Goal: Transaction & Acquisition: Purchase product/service

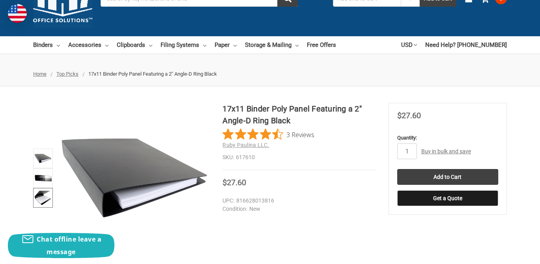
click at [42, 194] on img at bounding box center [42, 197] width 17 height 17
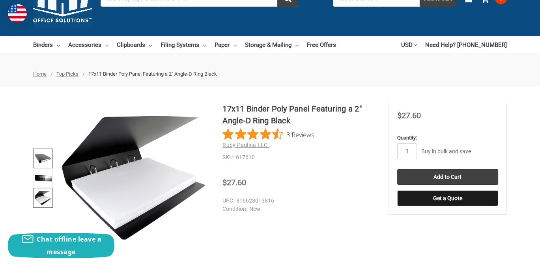
click at [42, 159] on img at bounding box center [42, 158] width 17 height 17
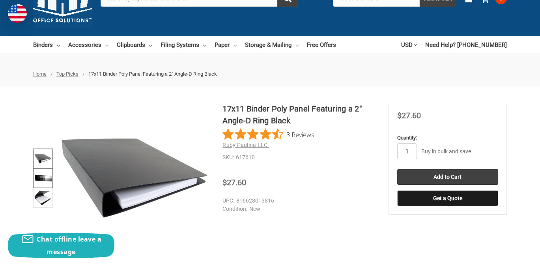
click at [41, 177] on img at bounding box center [42, 178] width 17 height 17
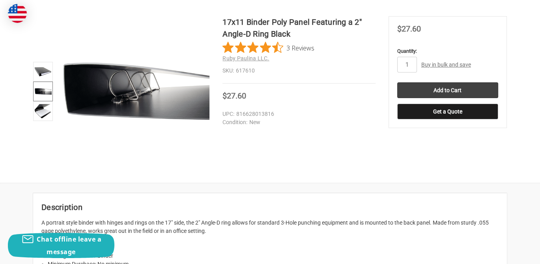
scroll to position [118, 0]
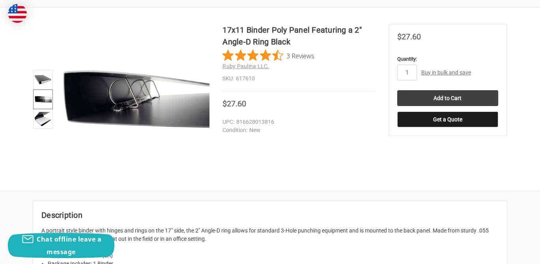
click at [47, 98] on img at bounding box center [42, 99] width 17 height 17
click at [40, 120] on img at bounding box center [42, 118] width 17 height 17
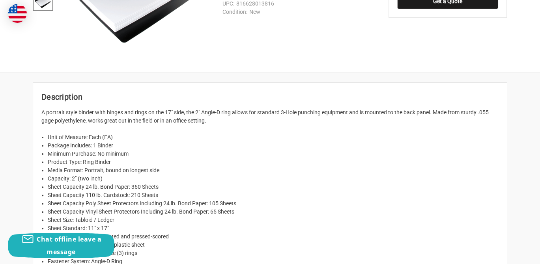
scroll to position [276, 0]
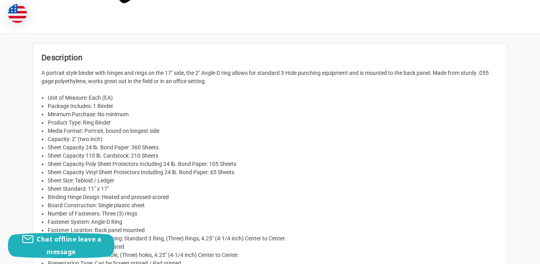
click at [344, 199] on li "Binding Hinge Design: Heated and pressed-scored" at bounding box center [273, 197] width 451 height 8
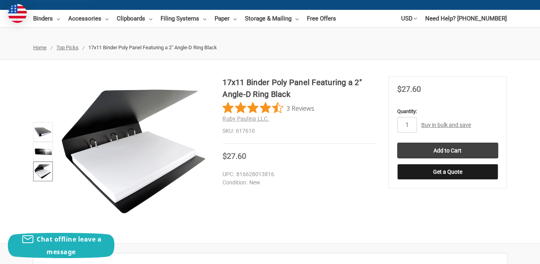
scroll to position [79, 0]
